Goal: Task Accomplishment & Management: Manage account settings

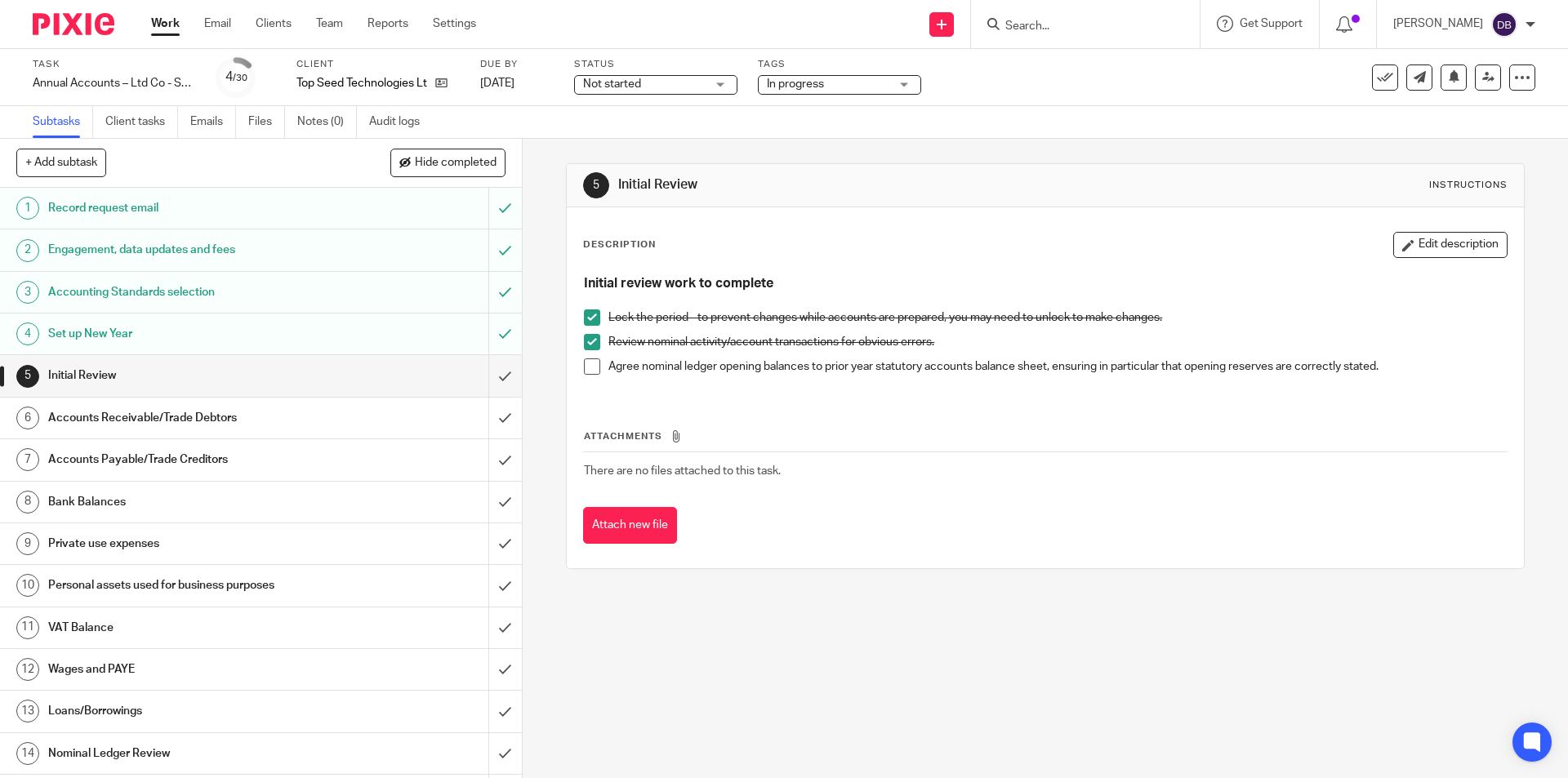
click at [585, 364] on span at bounding box center [592, 366] width 16 height 16
click at [483, 375] on input "submit" at bounding box center [261, 376] width 522 height 41
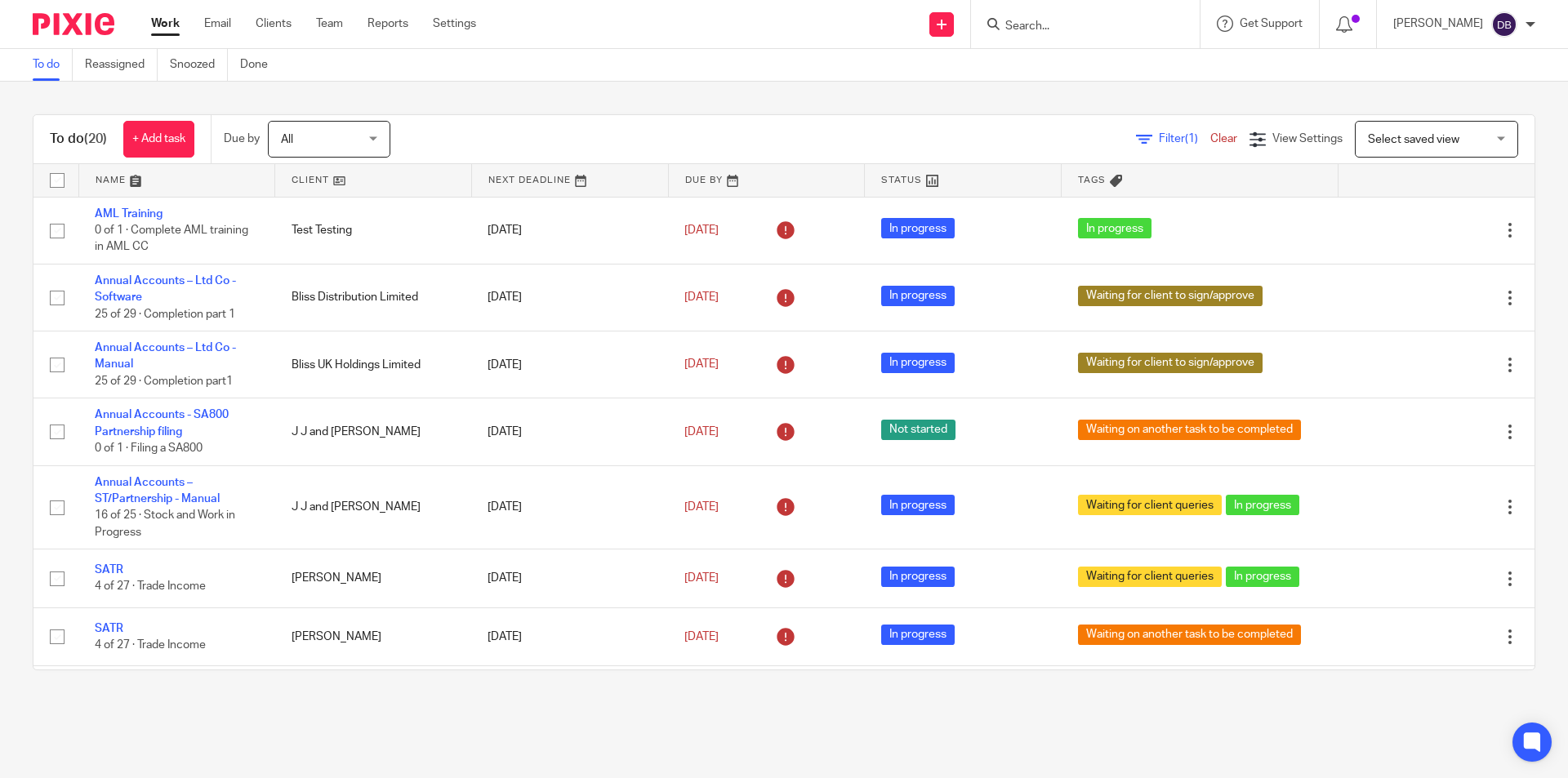
scroll to position [842, 0]
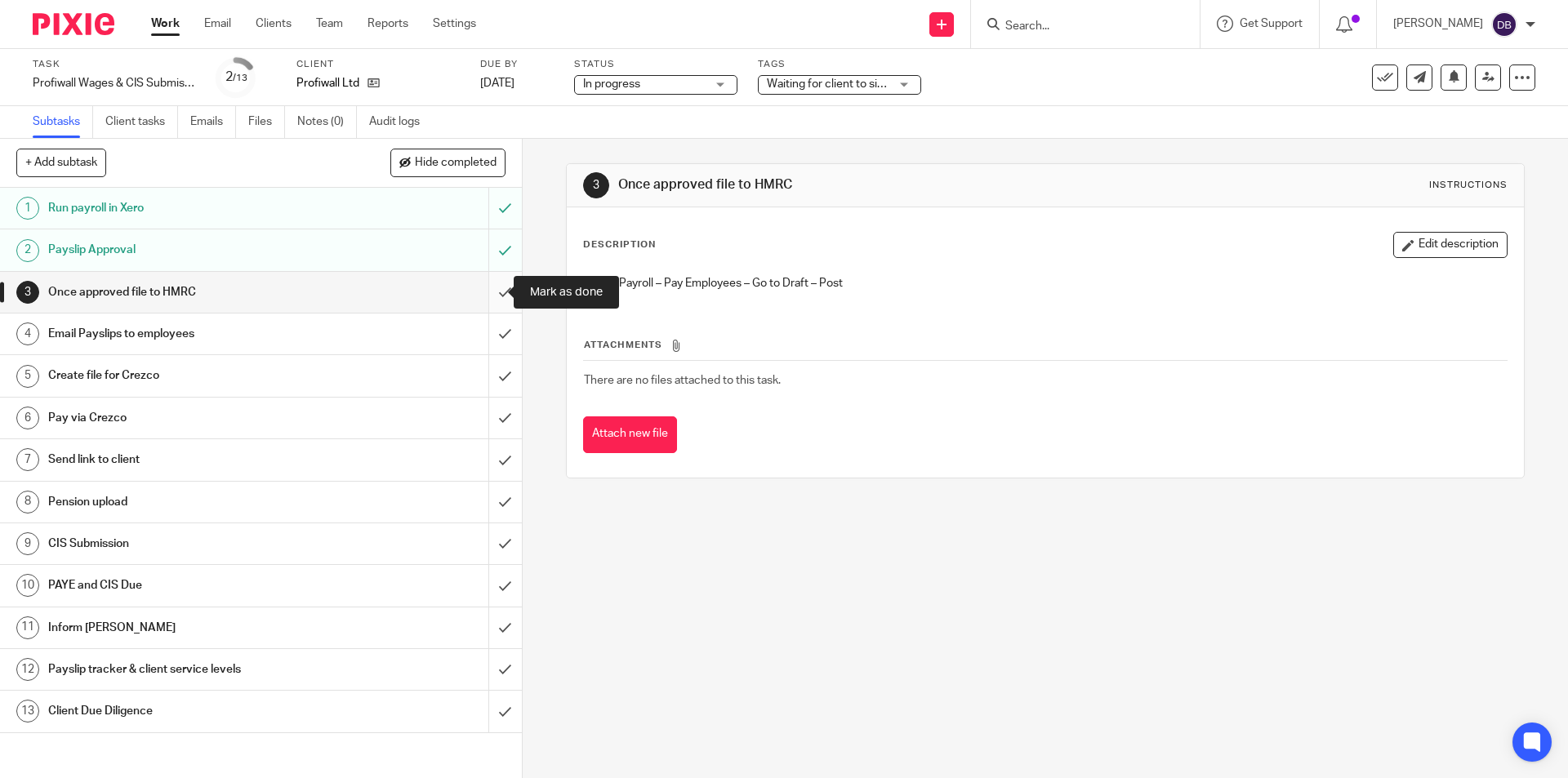
click at [488, 285] on input "submit" at bounding box center [261, 292] width 522 height 41
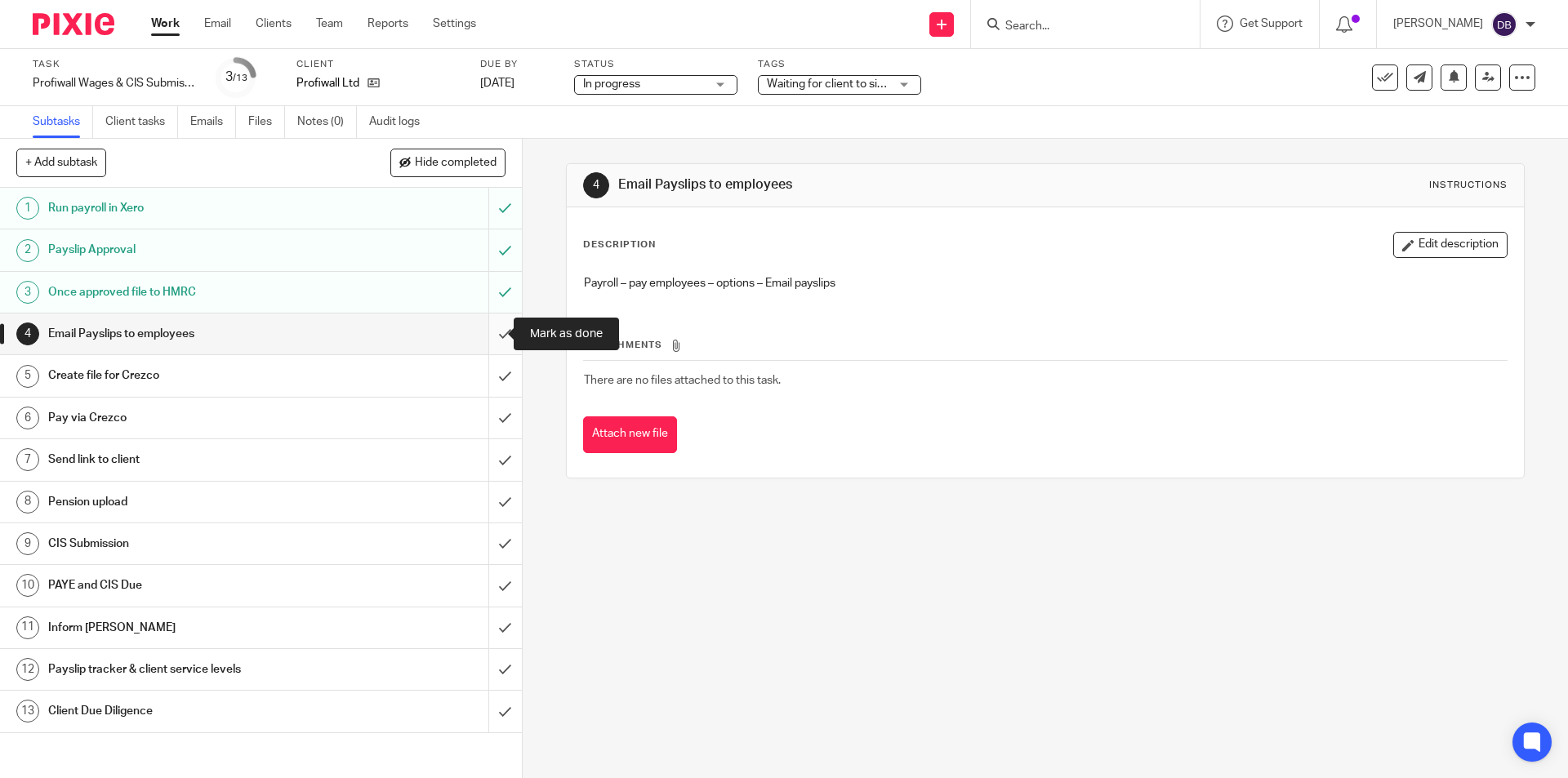
click at [483, 332] on input "submit" at bounding box center [261, 334] width 522 height 41
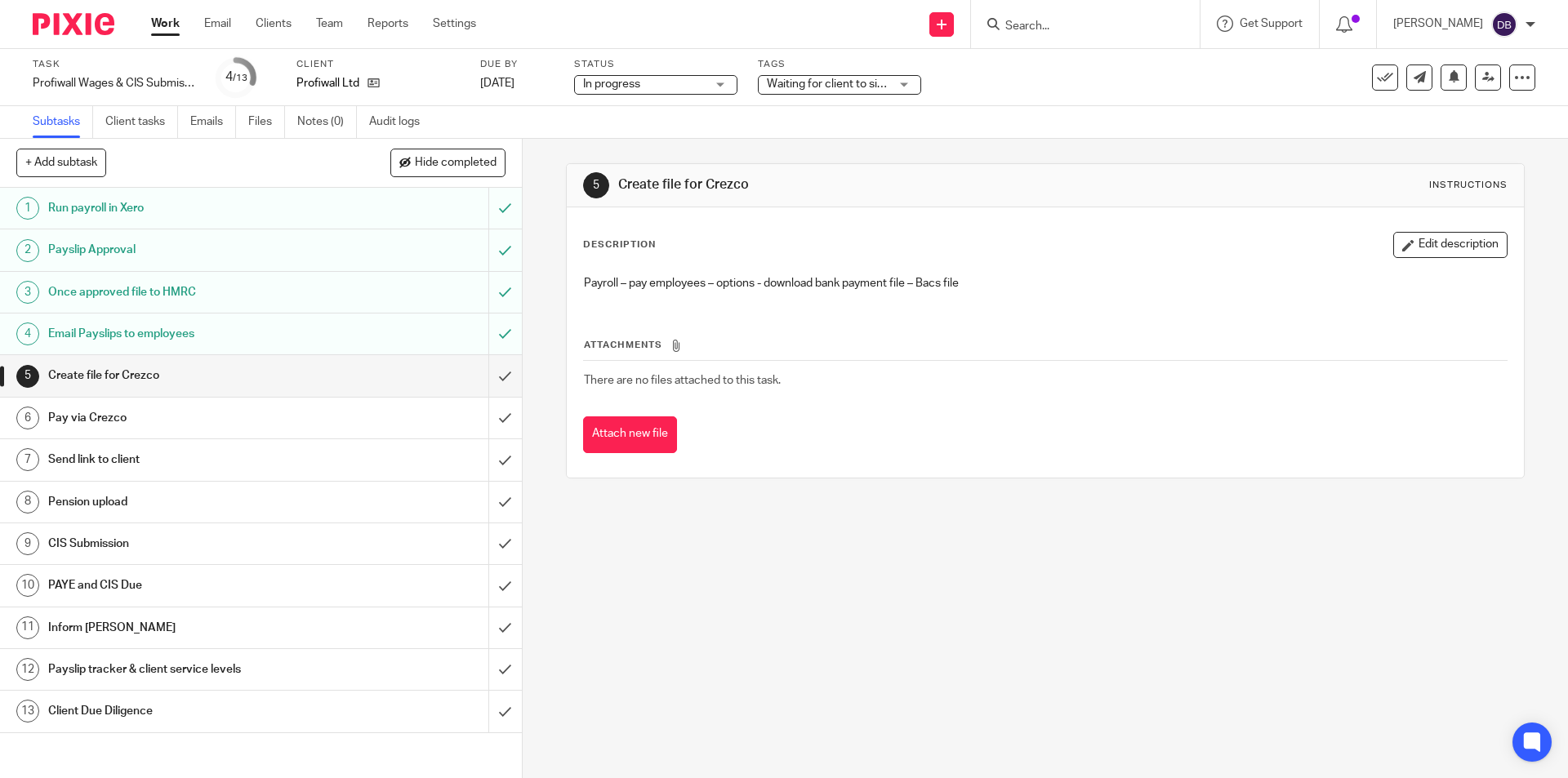
click at [333, 414] on div "Pay via Crezco" at bounding box center [259, 418] width 424 height 25
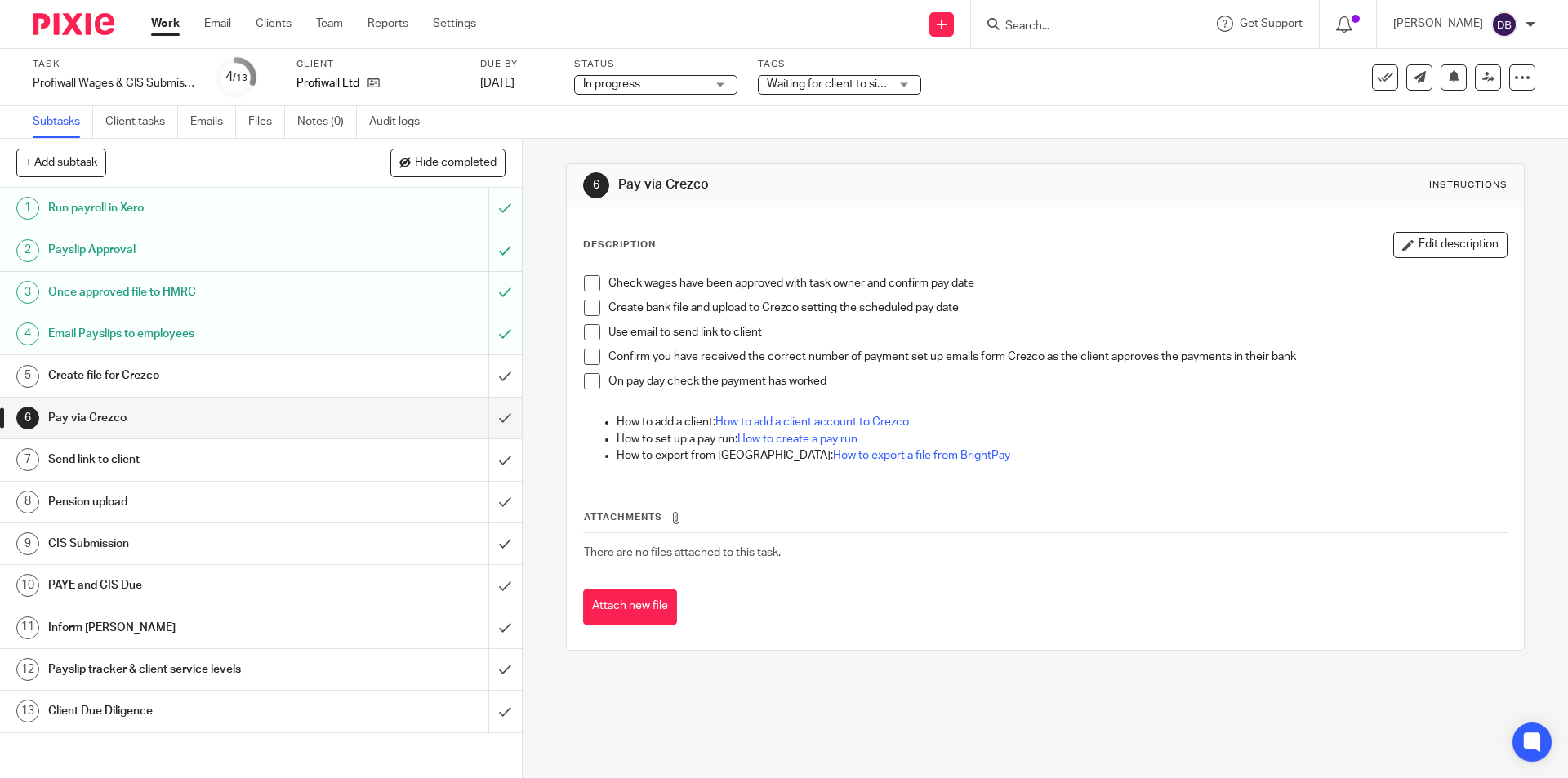
click at [348, 452] on div "Send link to client" at bounding box center [259, 459] width 424 height 25
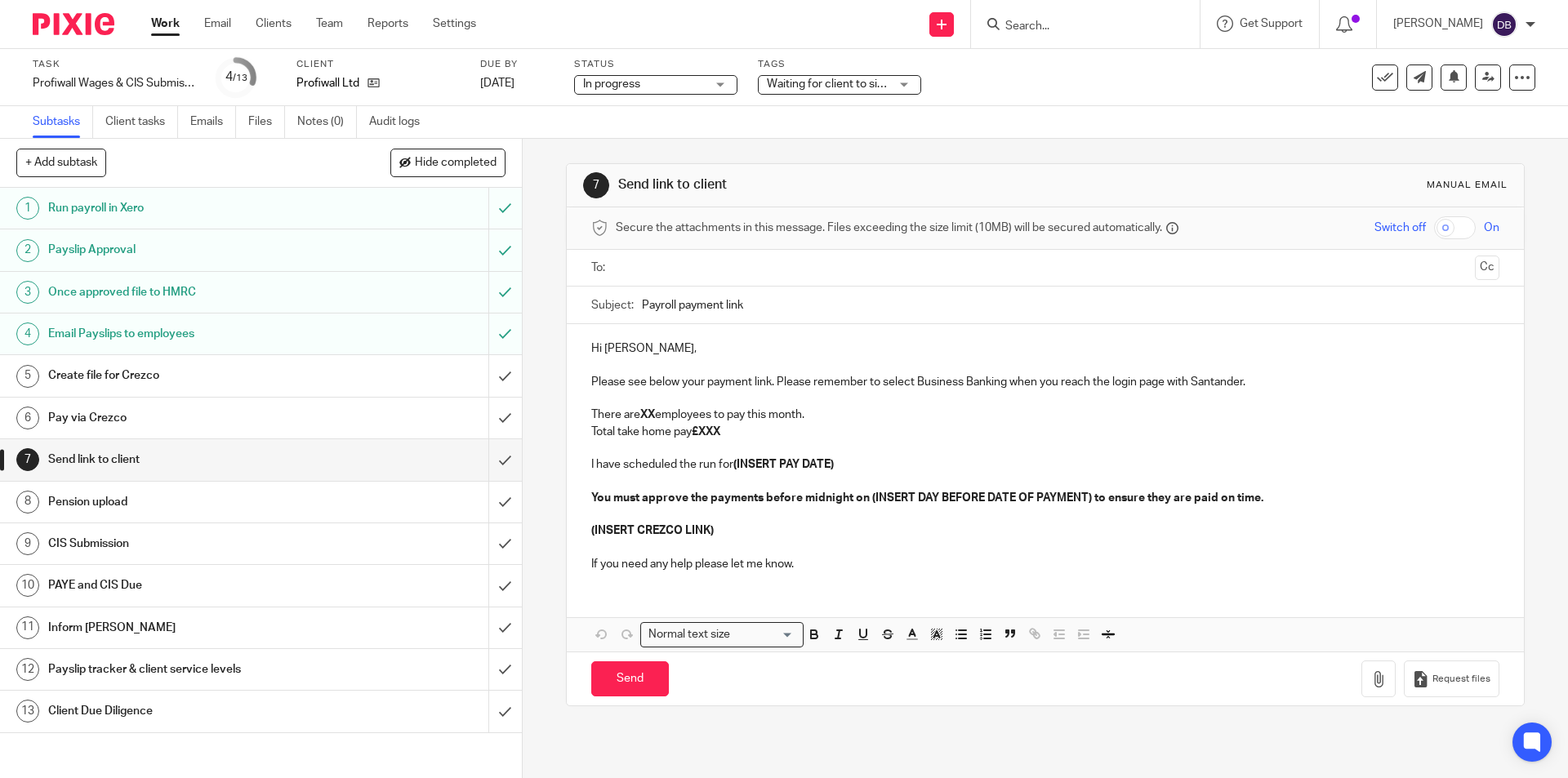
click at [364, 419] on div "Pay via Crezco" at bounding box center [259, 418] width 424 height 25
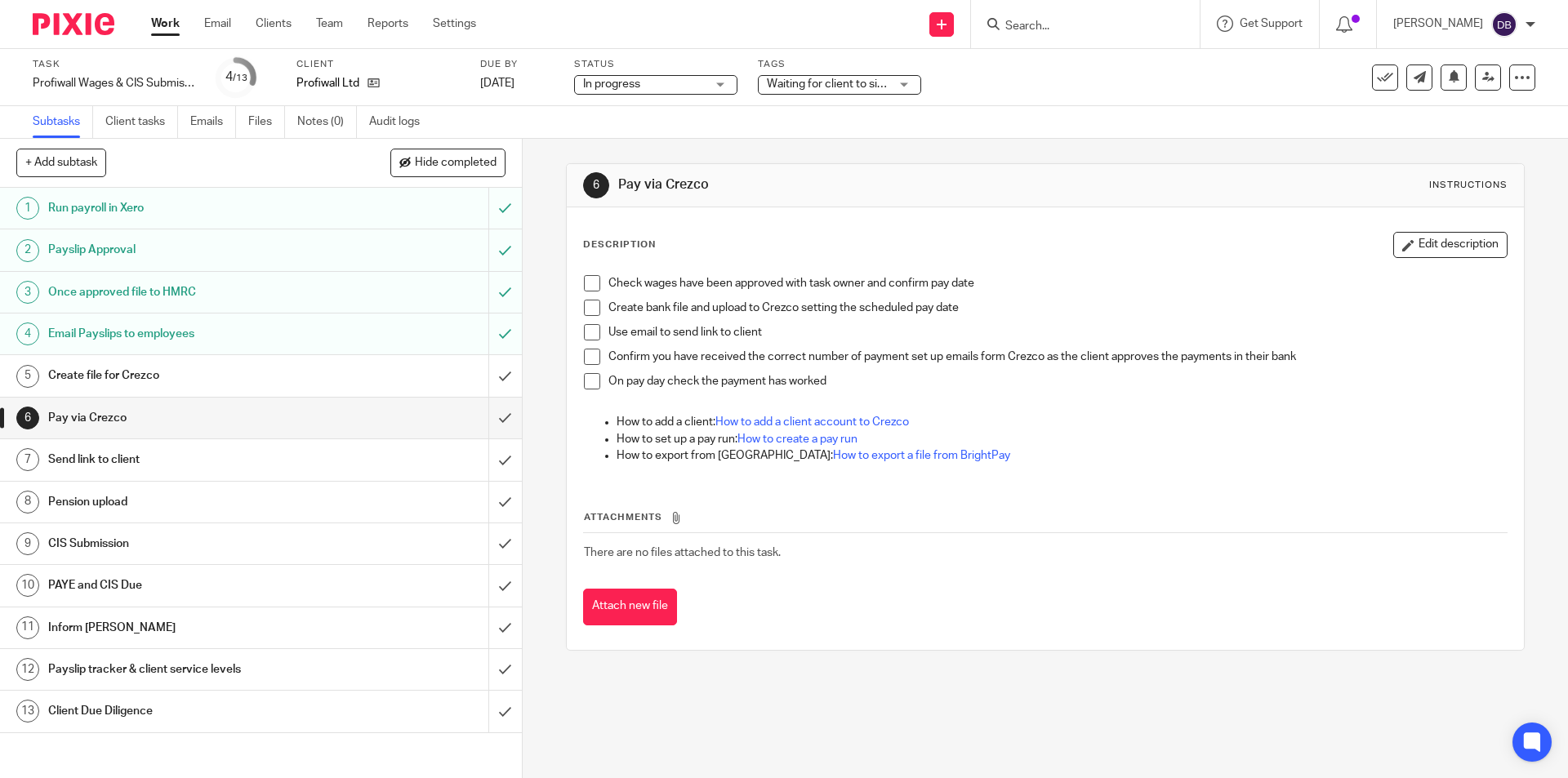
click at [321, 503] on div "Pension upload" at bounding box center [259, 502] width 424 height 25
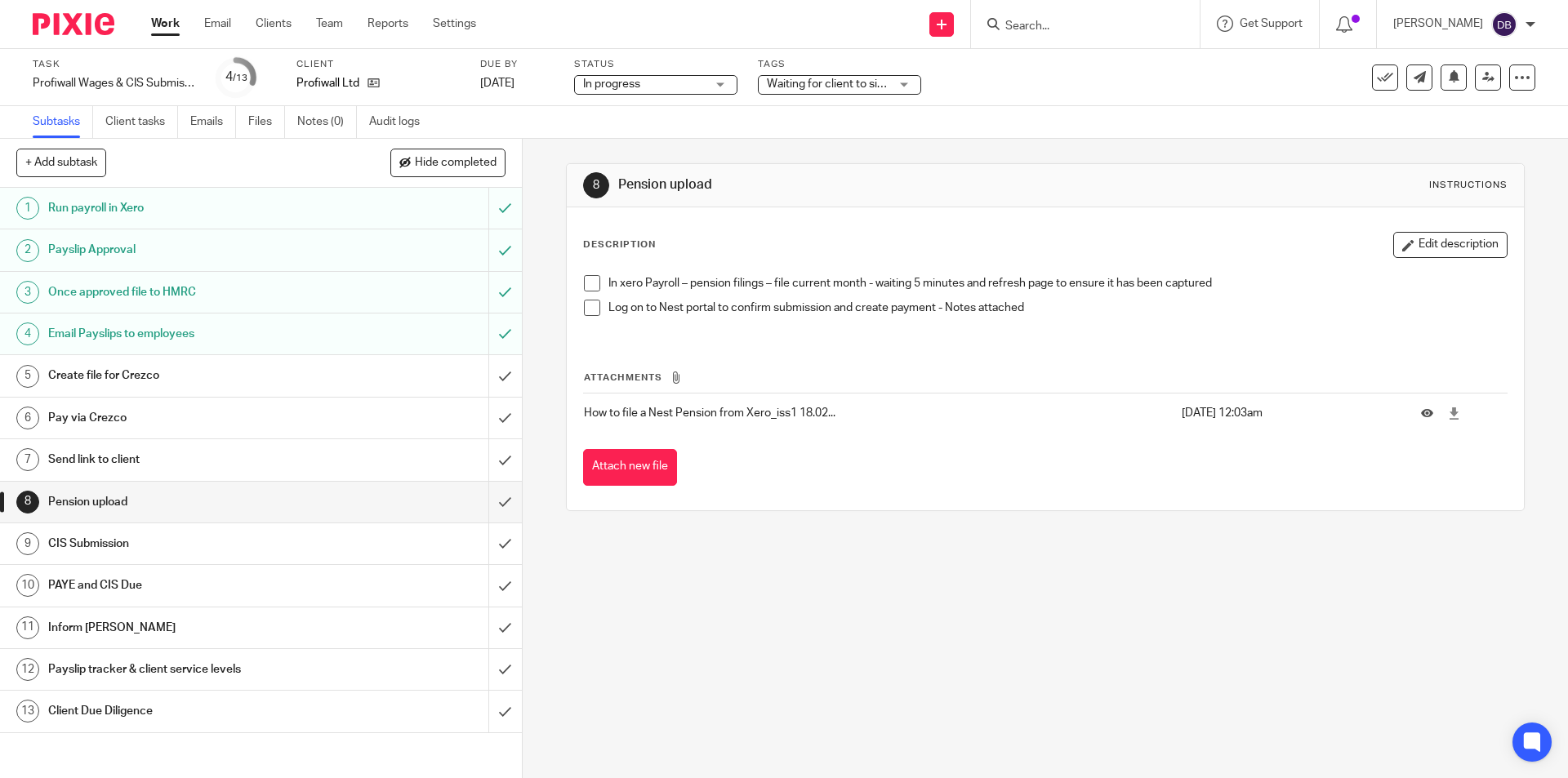
click at [369, 368] on div "Create file for Crezco" at bounding box center [259, 375] width 424 height 25
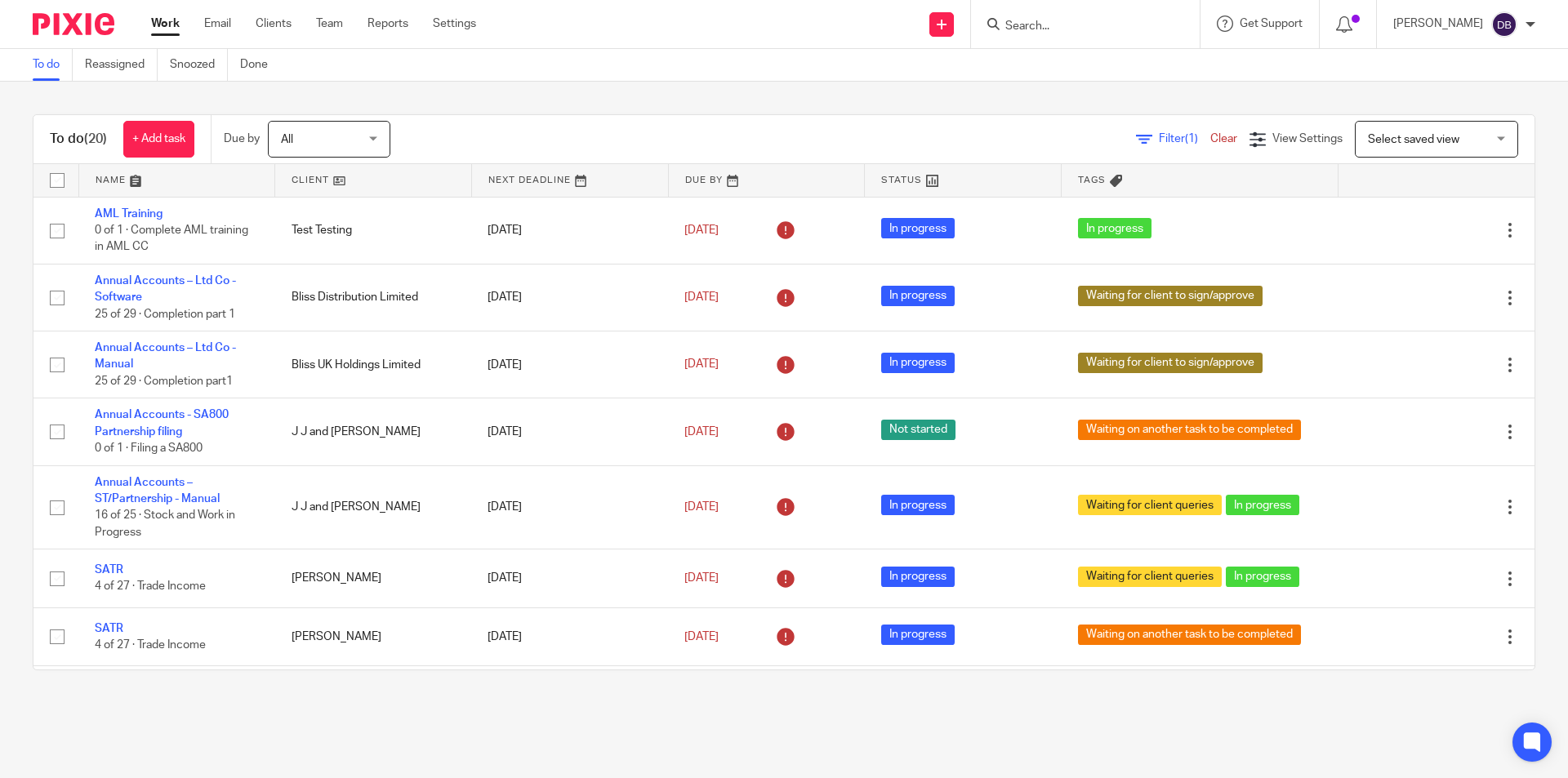
scroll to position [842, 0]
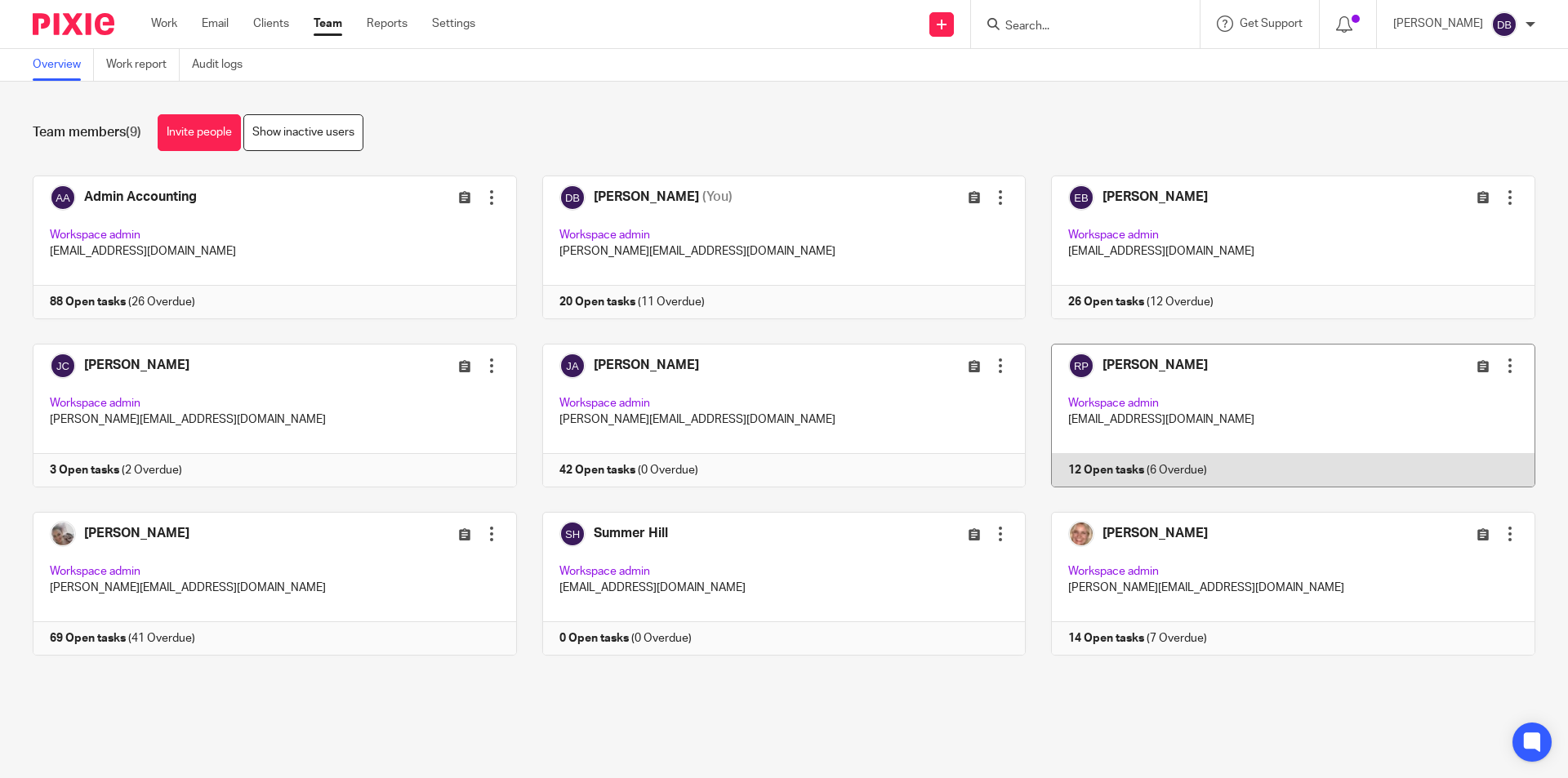
click at [1128, 363] on link at bounding box center [1281, 415] width 510 height 144
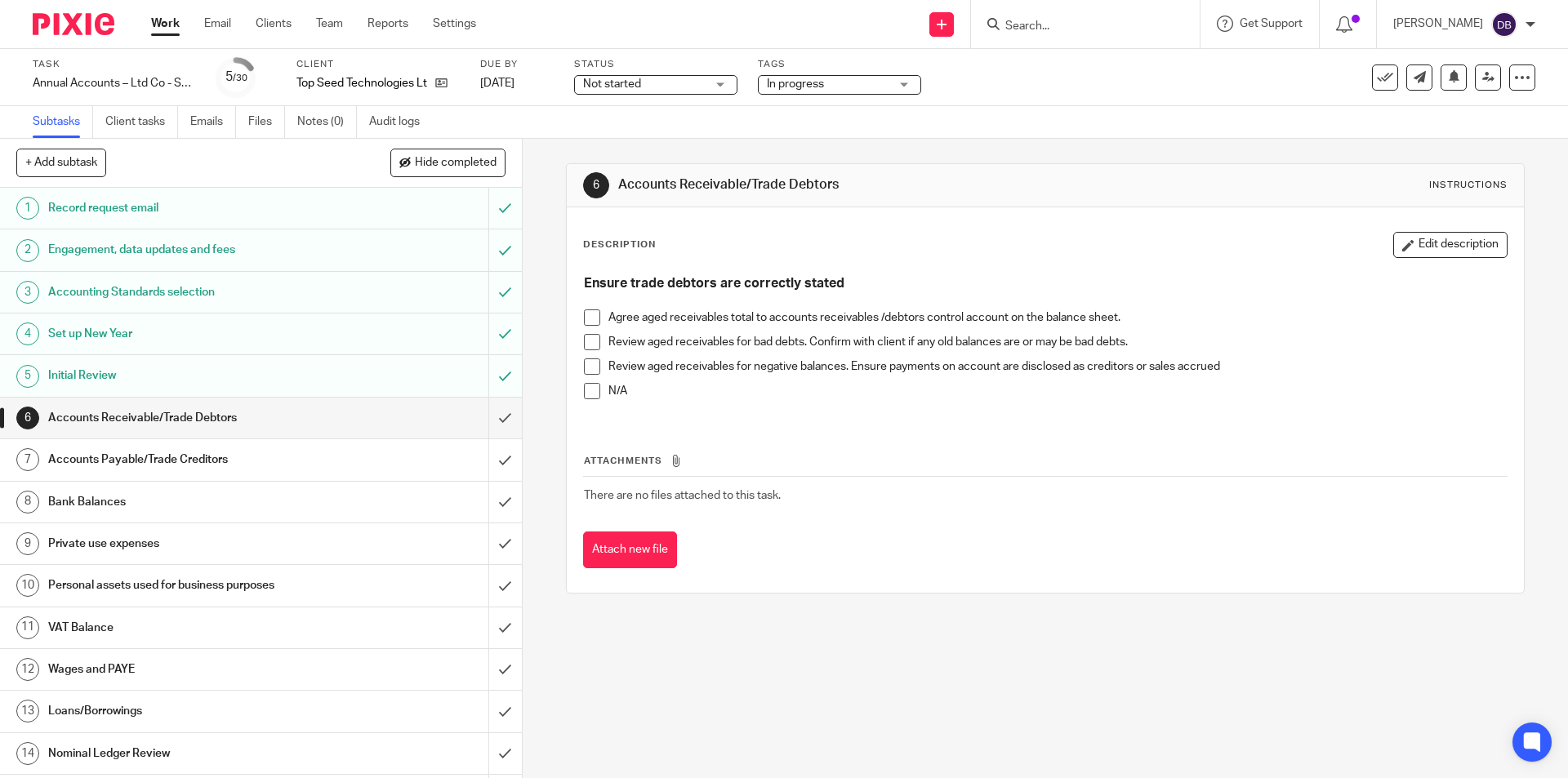
click at [584, 314] on span at bounding box center [592, 317] width 16 height 16
click at [588, 341] on span at bounding box center [592, 342] width 16 height 16
click at [587, 369] on span at bounding box center [592, 366] width 16 height 16
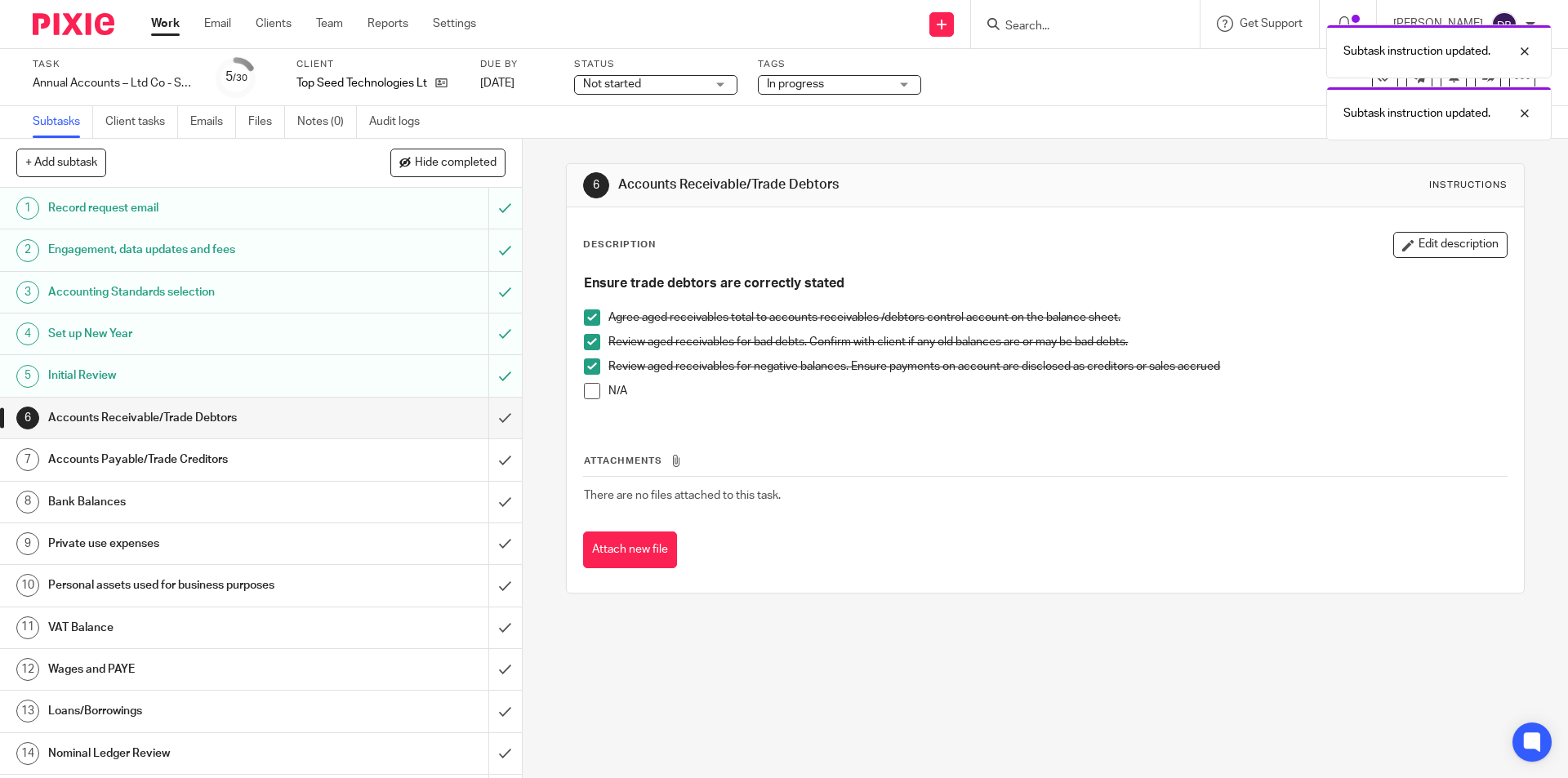
click at [340, 453] on div "Accounts Payable/Trade Creditors" at bounding box center [259, 459] width 424 height 25
